Goal: Information Seeking & Learning: Learn about a topic

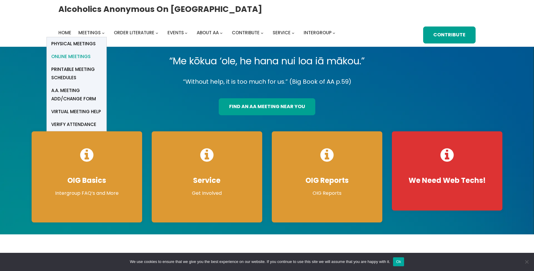
click at [87, 55] on span "Online Meetings" at bounding box center [70, 56] width 39 height 8
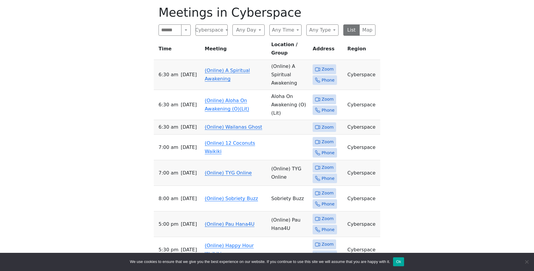
click at [224, 72] on td "(Online) A Spiritual Awakening" at bounding box center [235, 75] width 66 height 30
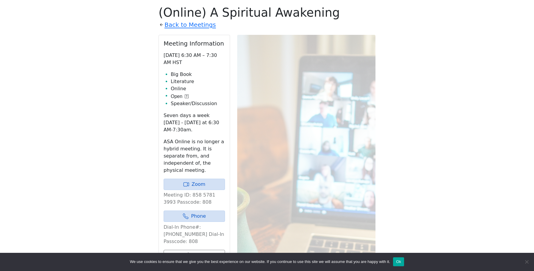
scroll to position [296, 0]
click at [193, 184] on link "Zoom" at bounding box center [194, 183] width 61 height 11
